Goal: Information Seeking & Learning: Check status

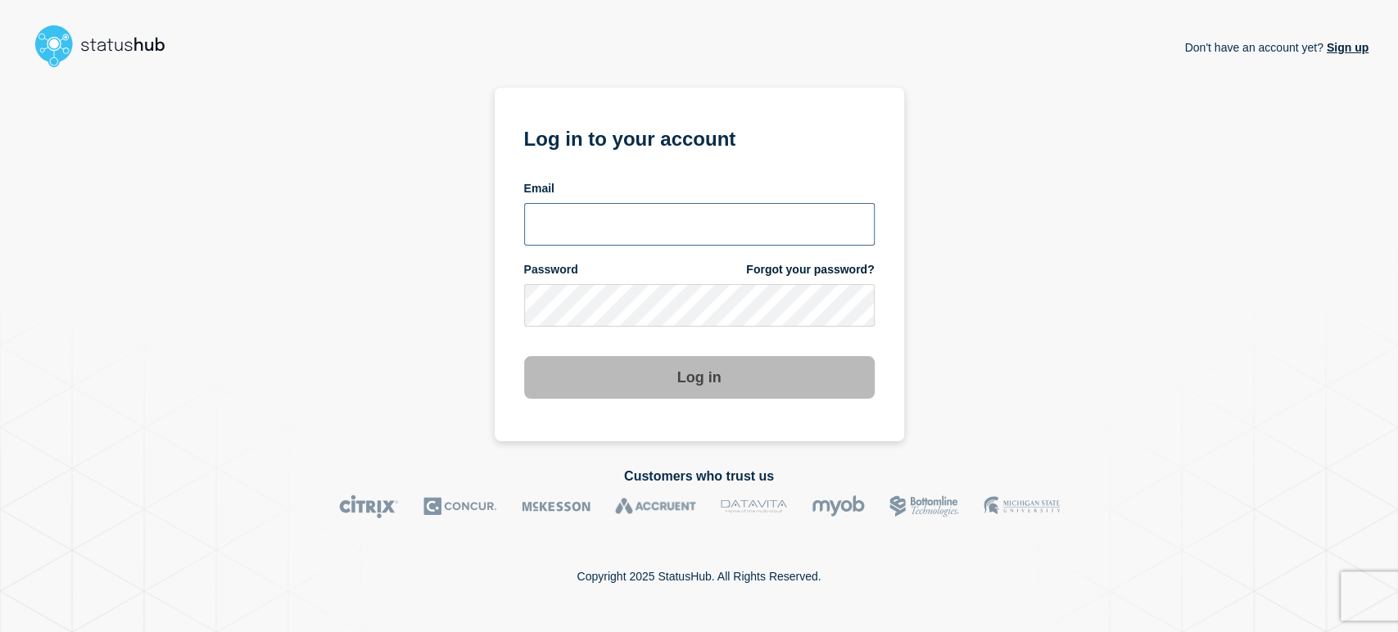
click at [580, 228] on input "email input" at bounding box center [699, 224] width 351 height 43
type input "sean.webb@conexon.us"
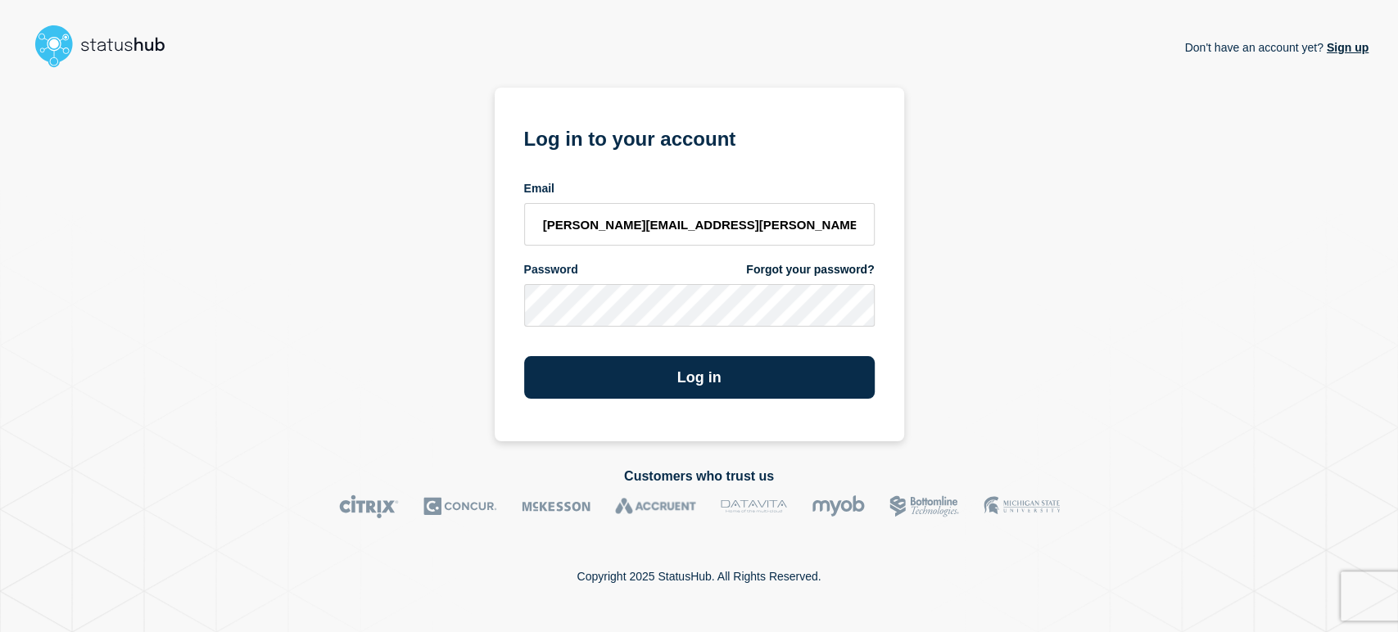
click at [524, 356] on button "Log in" at bounding box center [699, 377] width 351 height 43
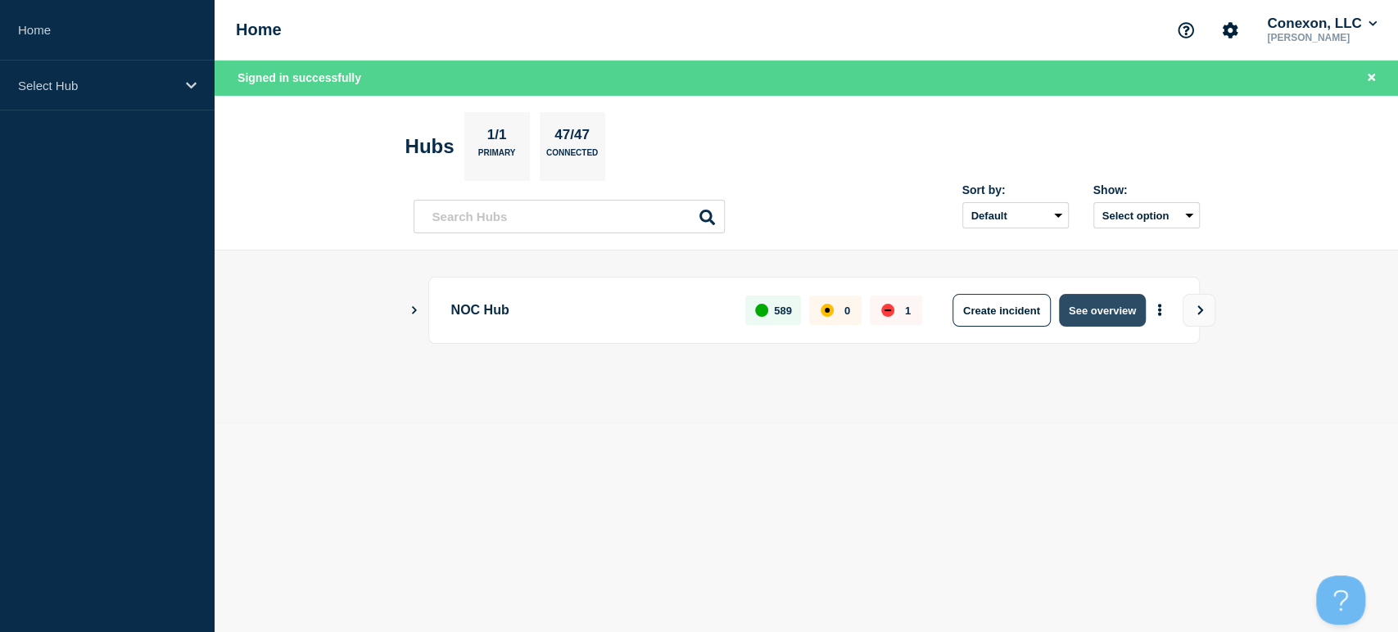
click at [1095, 307] on button "See overview" at bounding box center [1102, 310] width 87 height 33
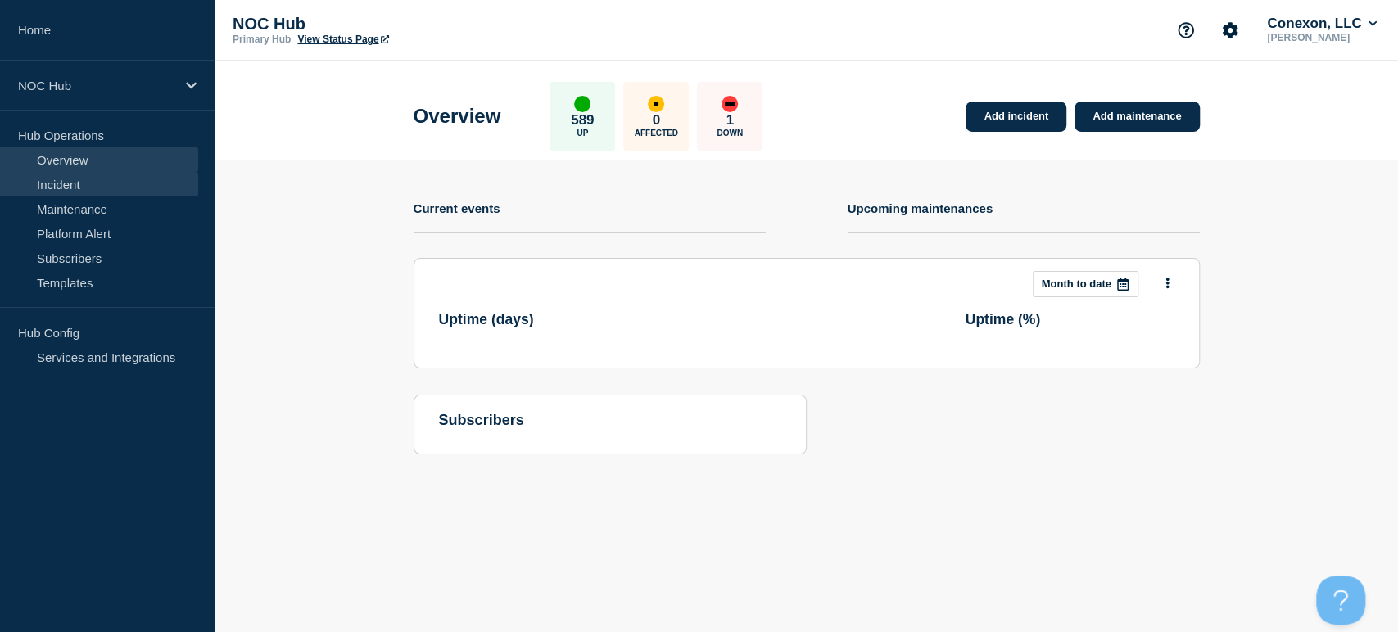
click at [74, 179] on link "Incident" at bounding box center [99, 184] width 198 height 25
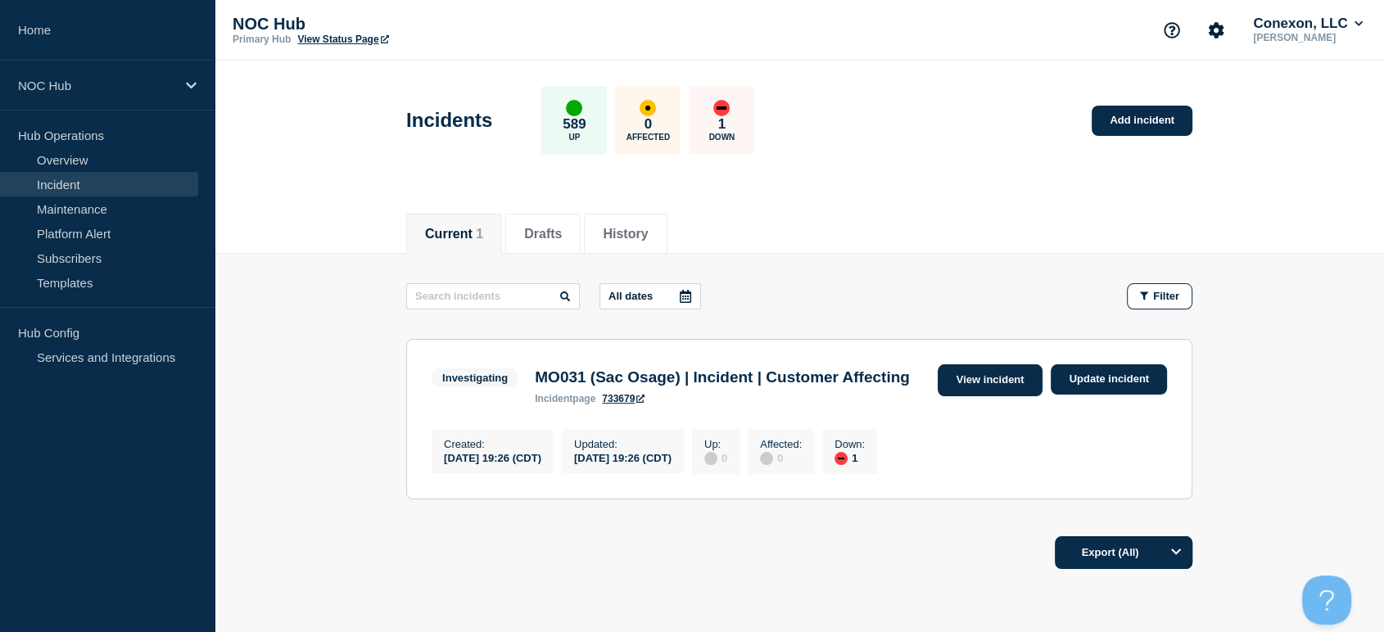
click at [1001, 377] on link "View incident" at bounding box center [991, 381] width 106 height 32
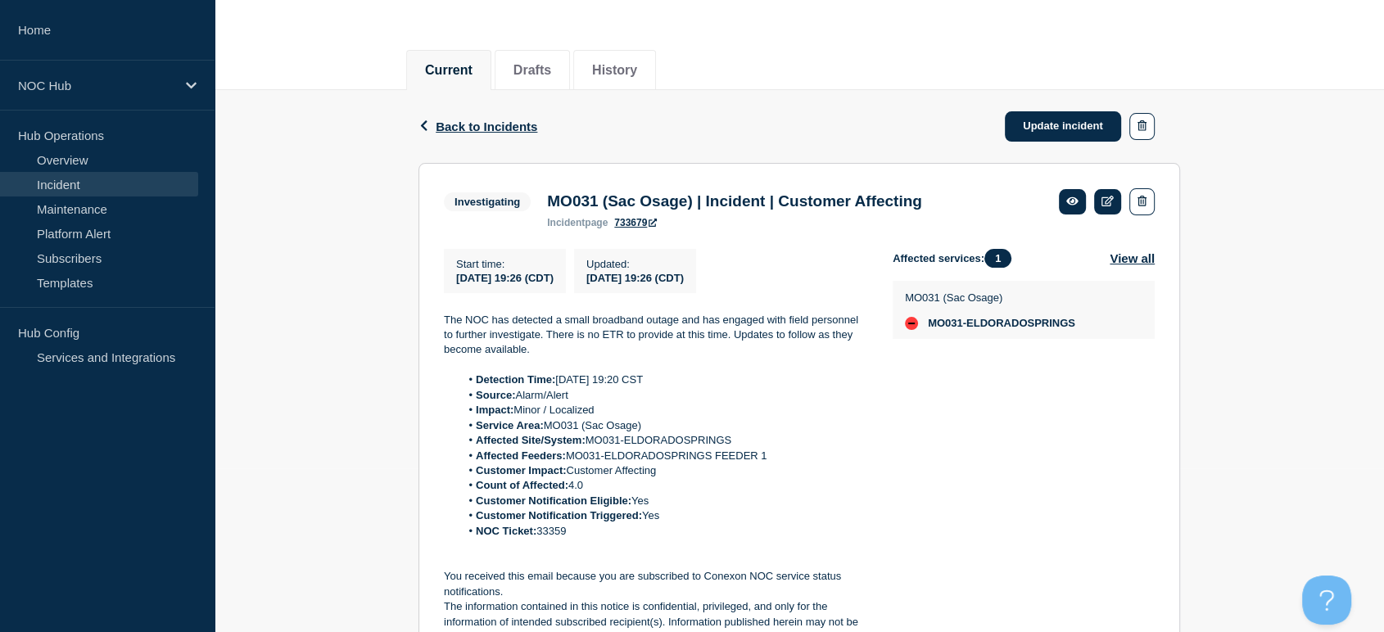
scroll to position [182, 0]
